Goal: Task Accomplishment & Management: Use online tool/utility

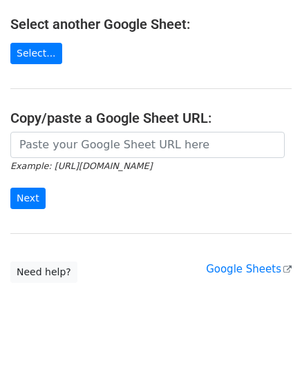
scroll to position [181, 0]
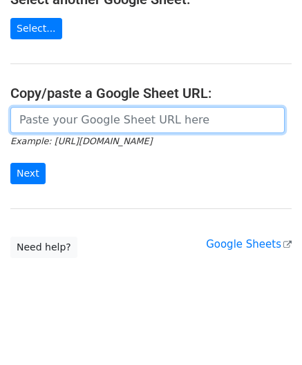
click at [62, 119] on input "url" at bounding box center [147, 120] width 274 height 26
paste input "https://docs.google.com/spreadsheets/d/1_hZFxDEZTTojznoEXOmiCTk66uU1fot6Xebl9jC…"
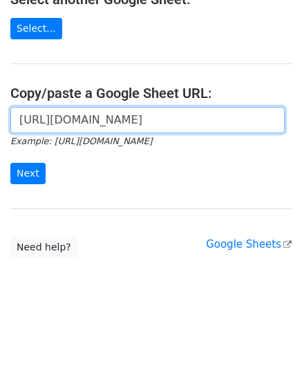
scroll to position [0, 293]
type input "https://docs.google.com/spreadsheets/d/1_hZFxDEZTTojznoEXOmiCTk66uU1fot6Xebl9jC…"
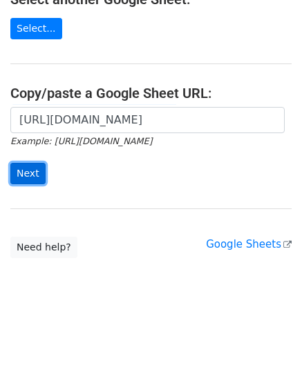
click at [29, 168] on input "Next" at bounding box center [27, 173] width 35 height 21
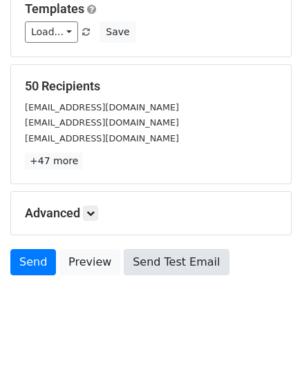
scroll to position [168, 0]
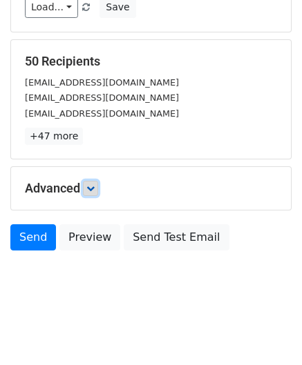
click at [90, 184] on icon at bounding box center [90, 188] width 8 height 8
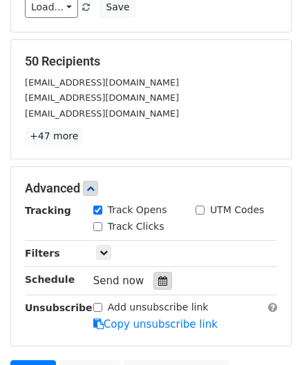
click at [158, 279] on icon at bounding box center [162, 281] width 9 height 10
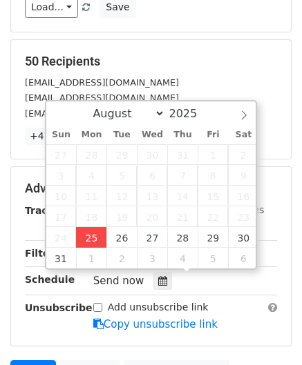
type input "[DATE] 12:00"
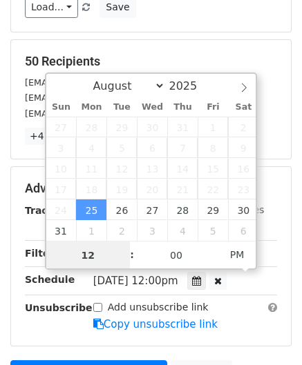
scroll to position [0, 0]
paste input "Hour"
type input "2"
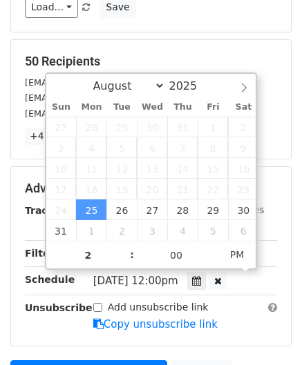
type input "[DATE] 14:00"
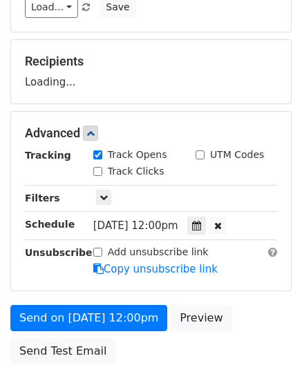
scroll to position [258, 0]
